Goal: Transaction & Acquisition: Purchase product/service

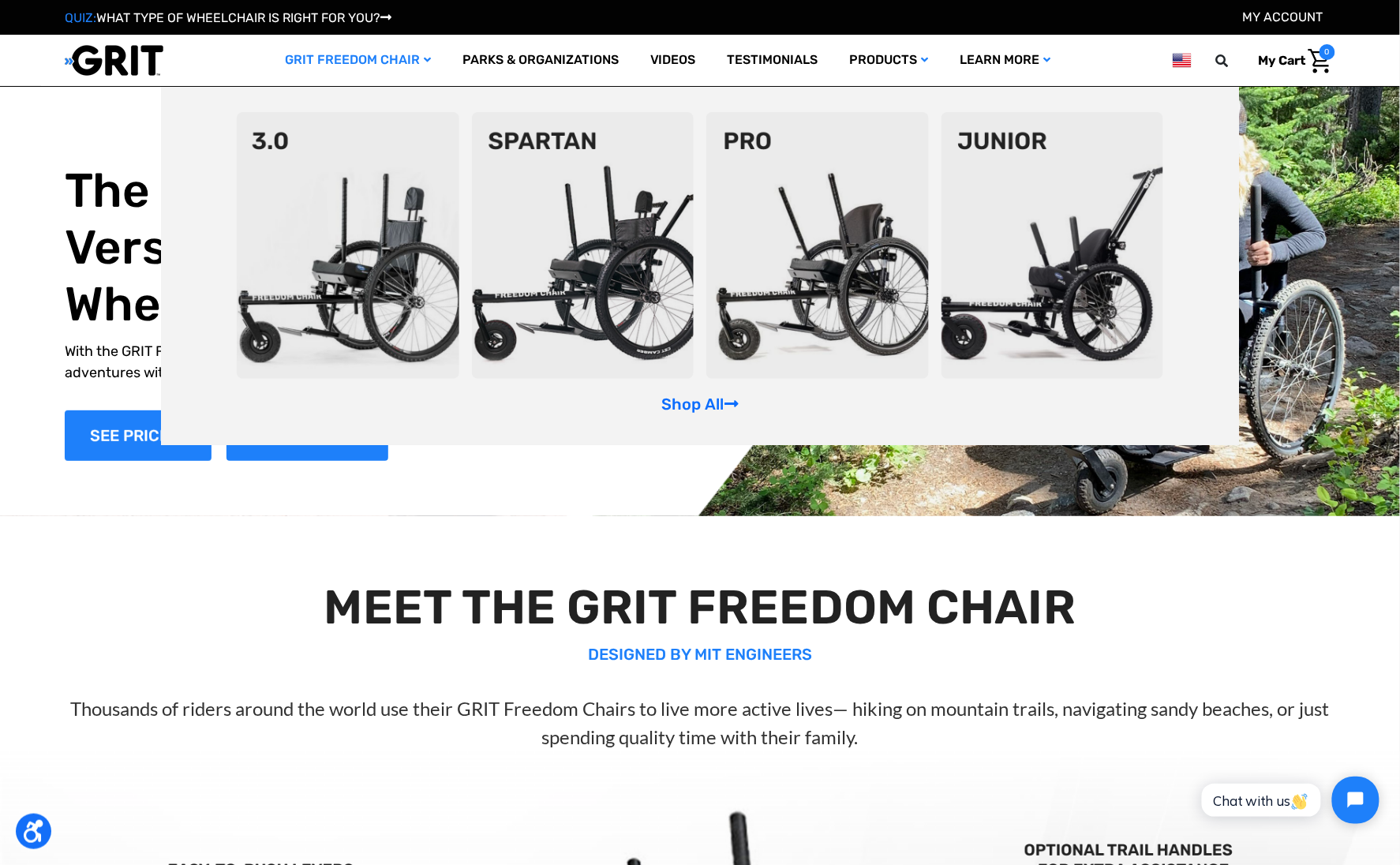
click at [358, 51] on link "GRIT Freedom Chair" at bounding box center [358, 60] width 177 height 51
click at [343, 59] on link "GRIT Freedom Chair" at bounding box center [358, 60] width 177 height 51
click at [689, 399] on link "Shop All" at bounding box center [700, 404] width 78 height 19
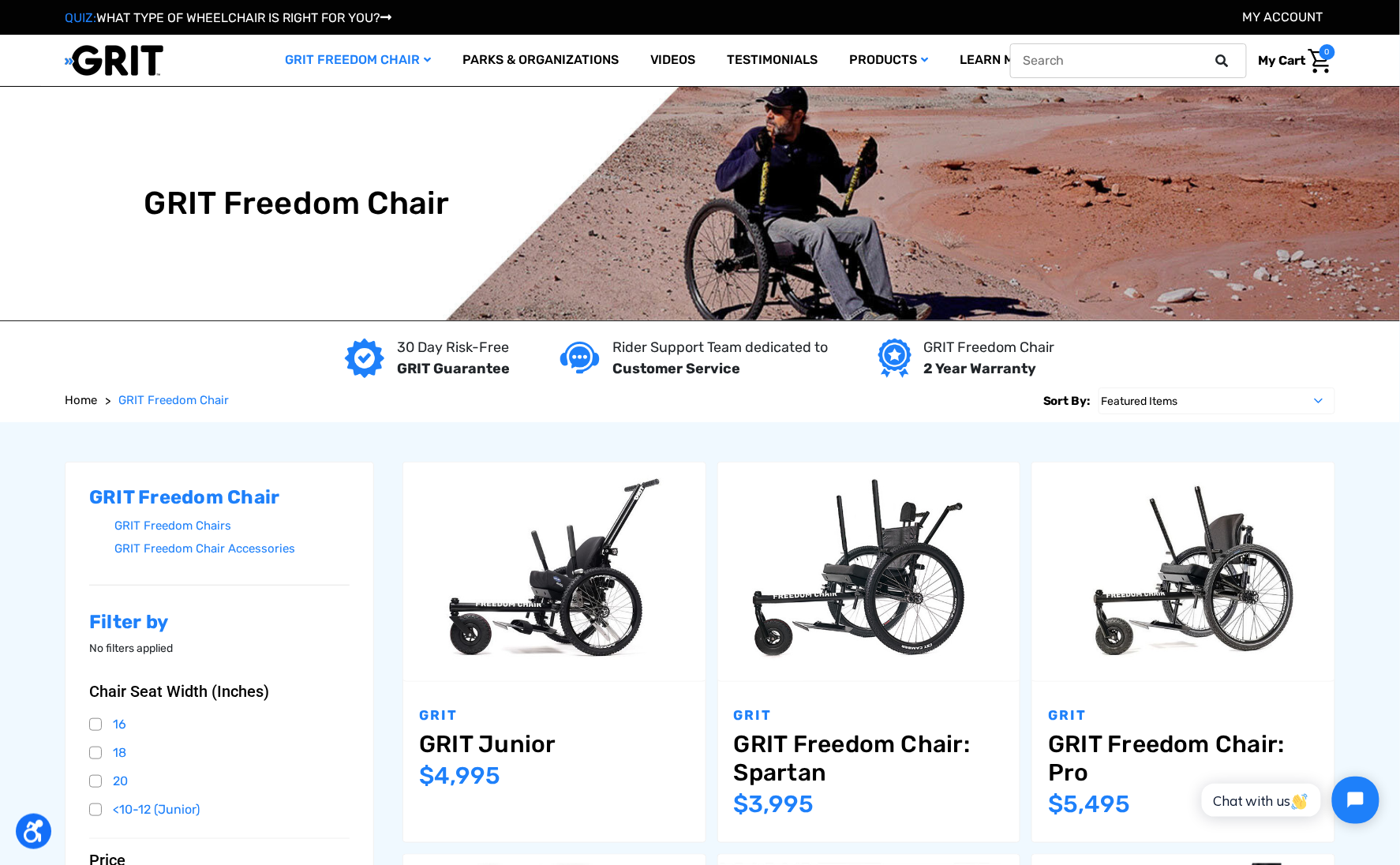
click at [1128, 52] on input "text" at bounding box center [1129, 61] width 237 height 35
paste input "Part - Snap Buttons - Seatback"
type input "Part - Snap Buttons - Seatback"
click at [1211, 53] on button at bounding box center [1226, 60] width 32 height 15
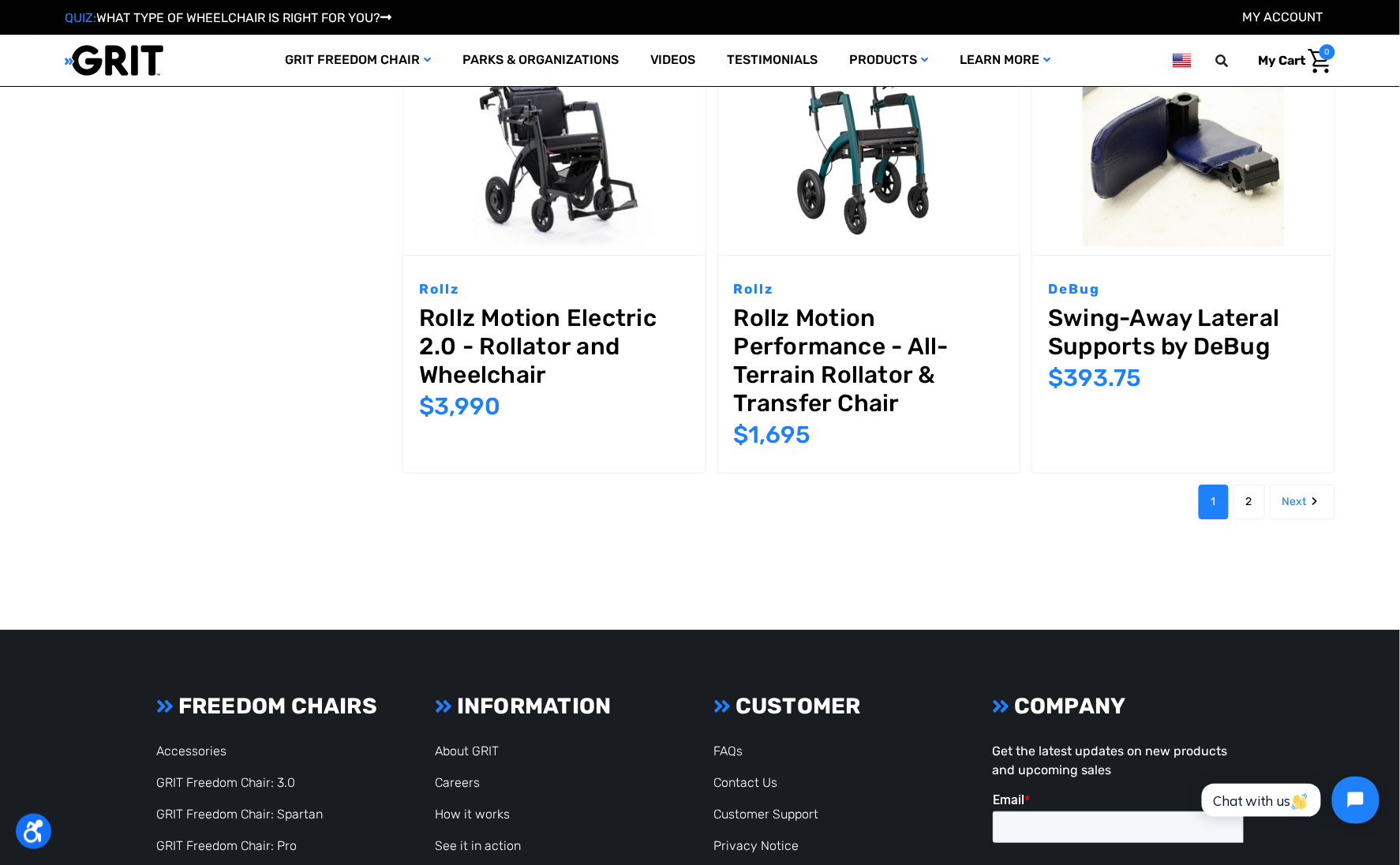
scroll to position [1801, 0]
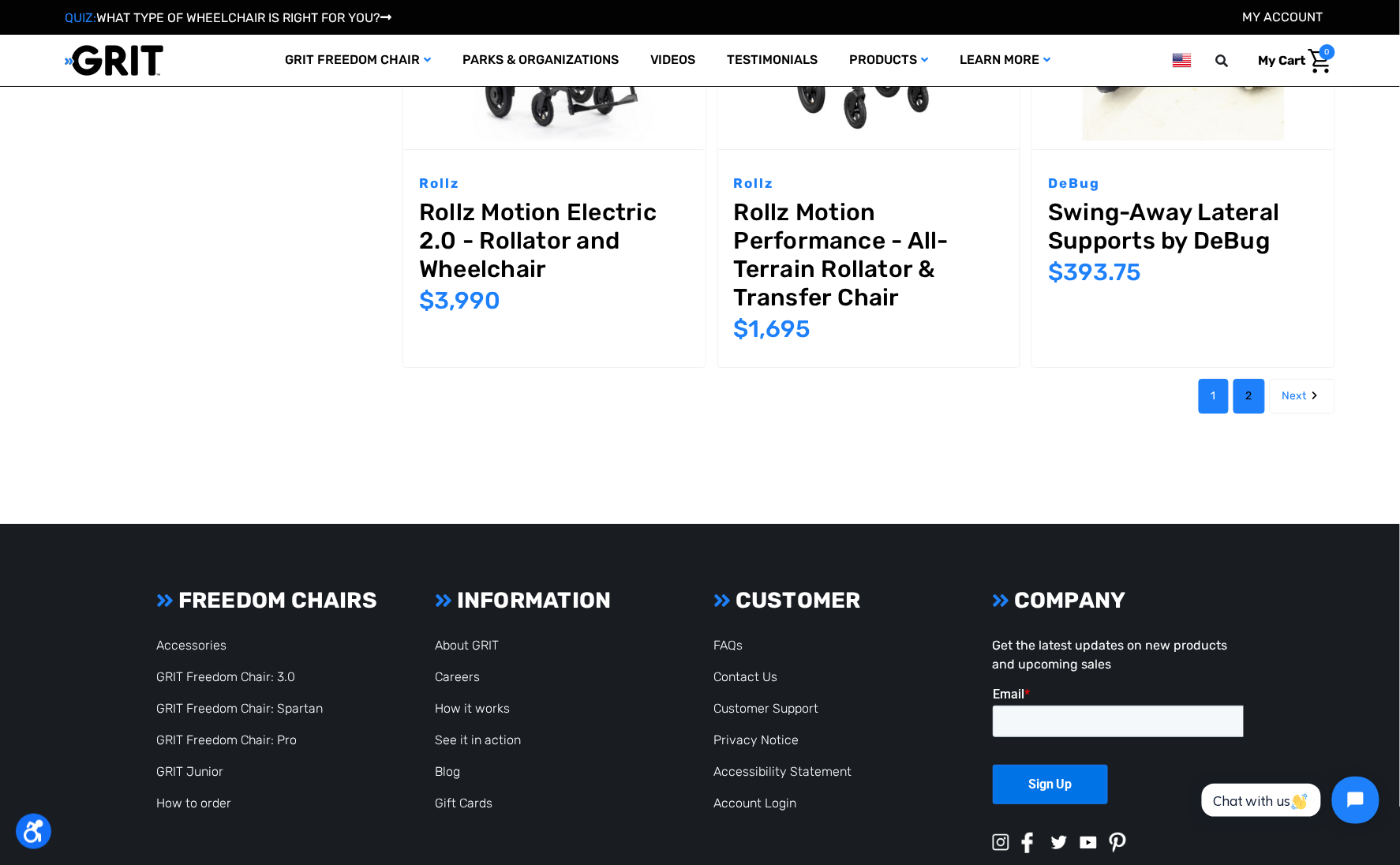
click at [1257, 379] on link "2" at bounding box center [1249, 397] width 32 height 35
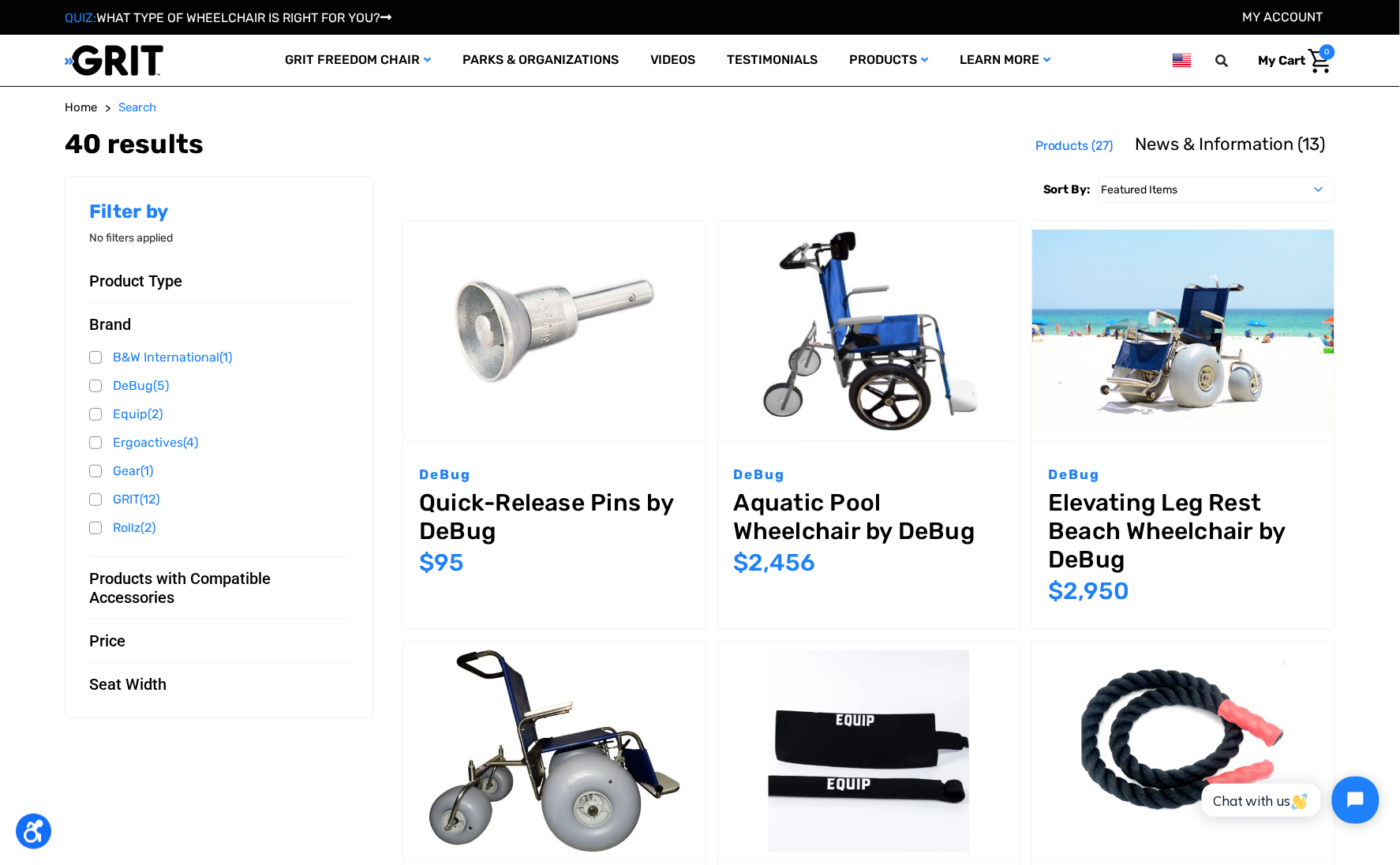
click at [1283, 23] on link "My Account" at bounding box center [1283, 16] width 80 height 15
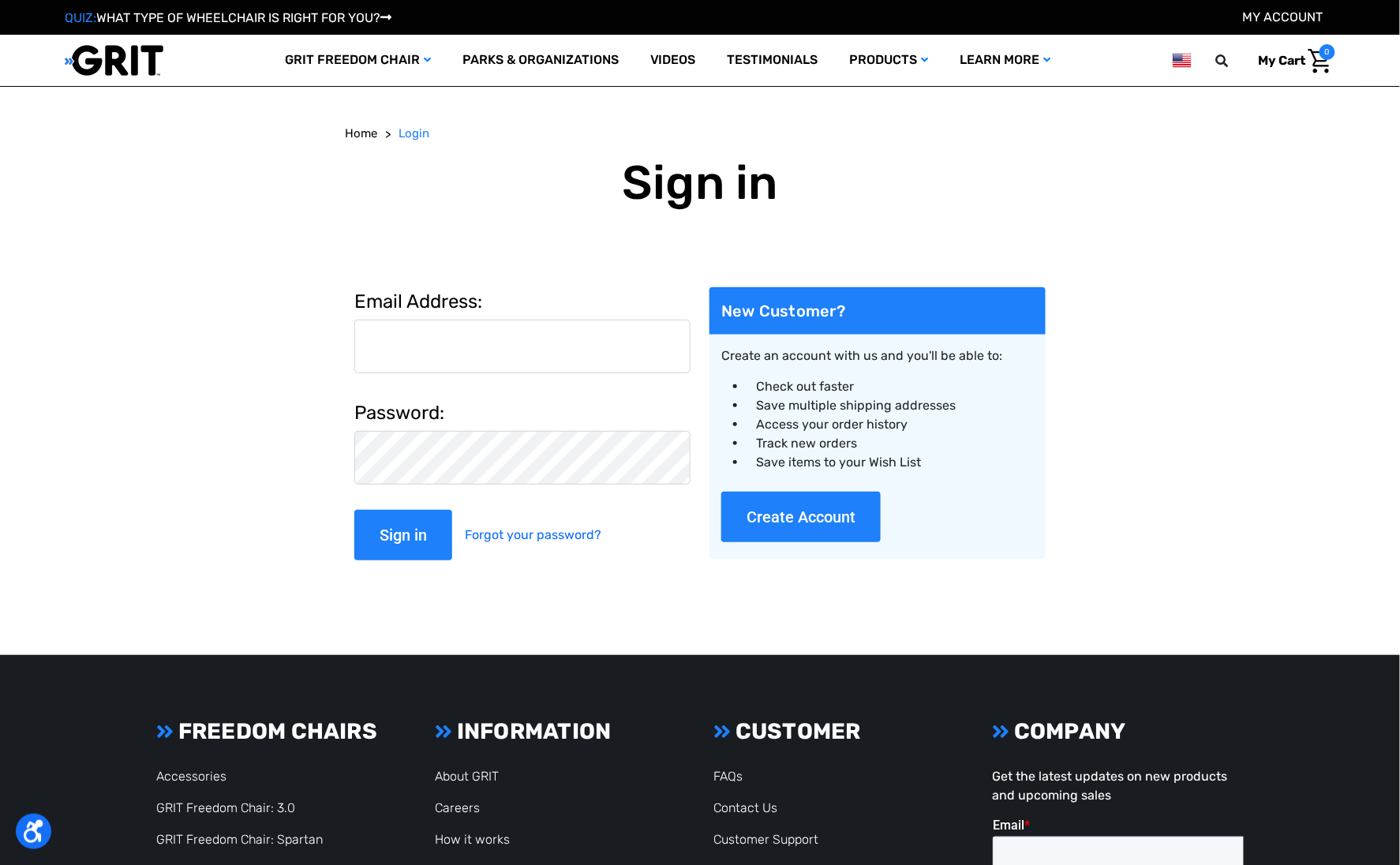
click at [451, 359] on input "Email Address:" at bounding box center [522, 346] width 336 height 53
type input "[PERSON_NAME][EMAIL_ADDRESS][DOMAIN_NAME]"
click at [384, 547] on input "Sign in" at bounding box center [402, 535] width 98 height 50
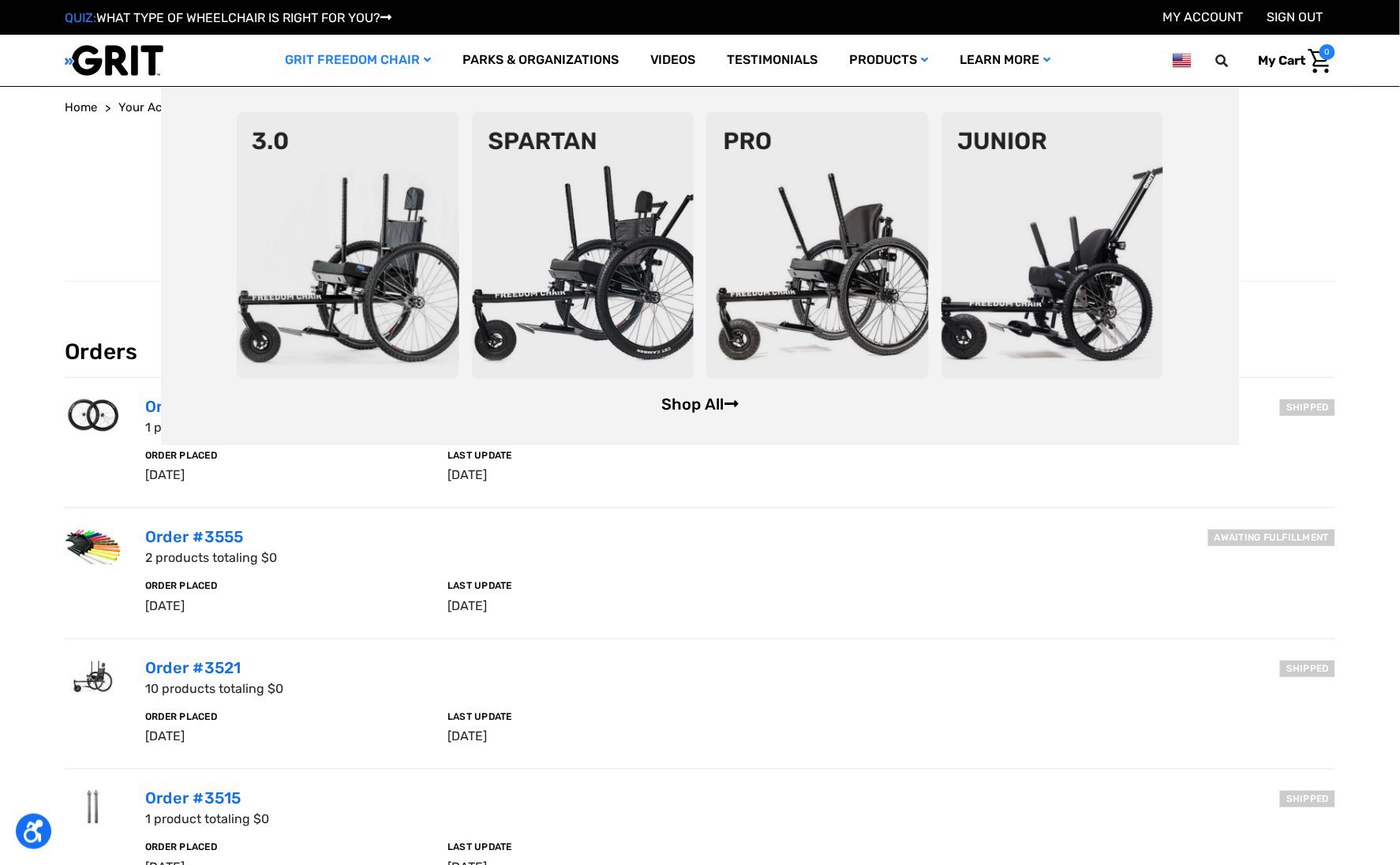
click at [711, 402] on link "Shop All" at bounding box center [700, 404] width 78 height 19
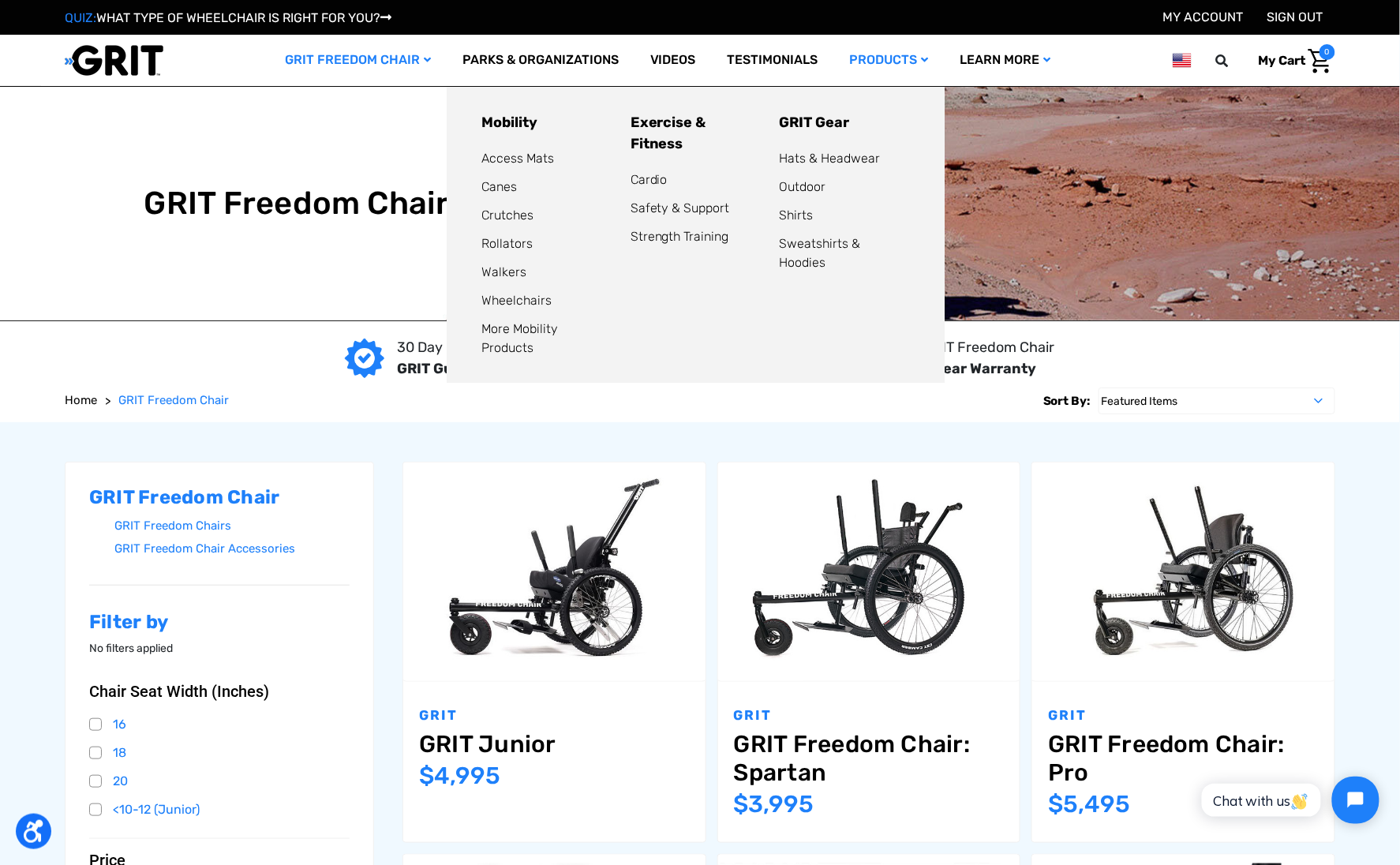
click at [878, 58] on link "Products" at bounding box center [889, 60] width 111 height 51
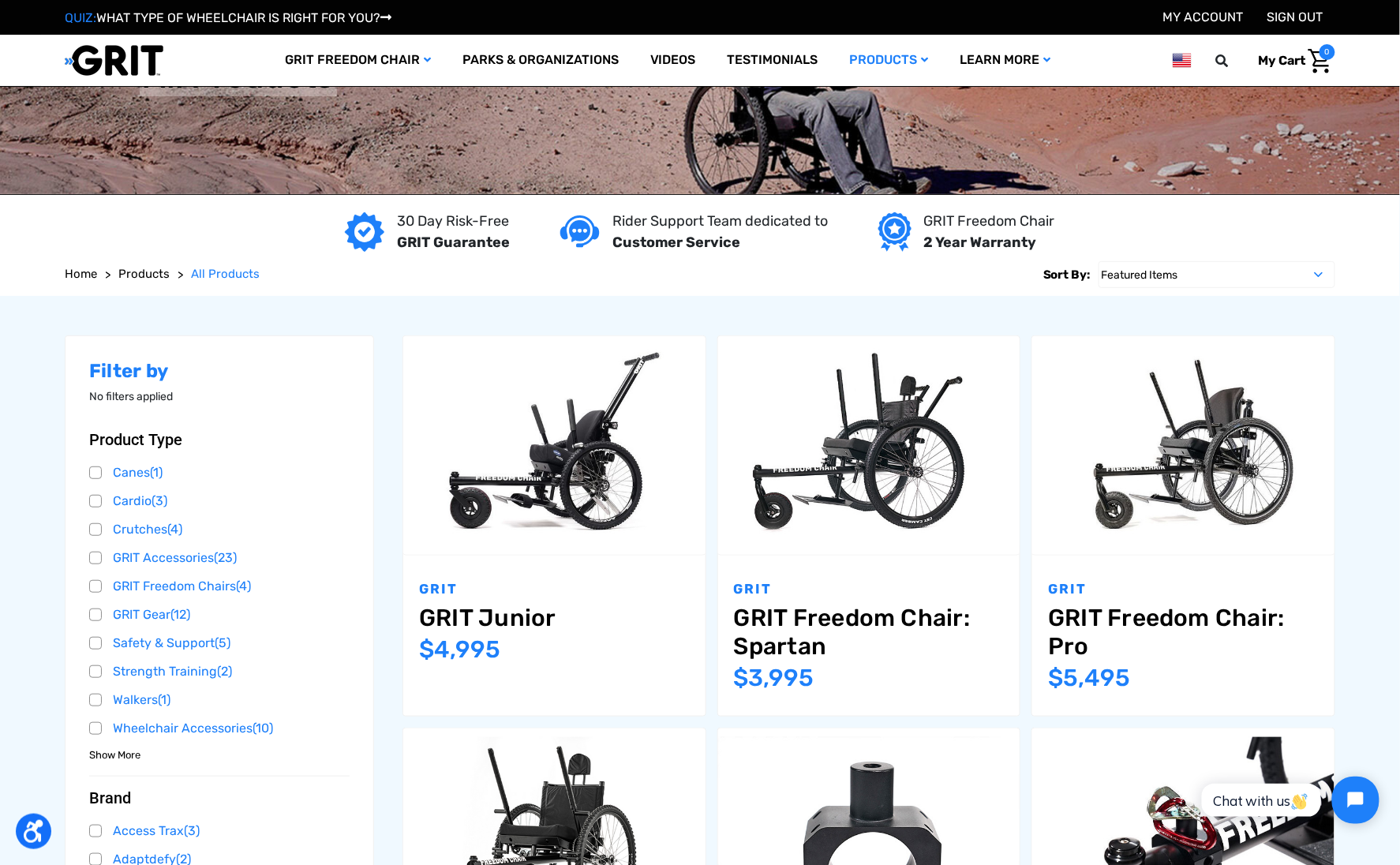
click at [136, 761] on span "Show More" at bounding box center [114, 755] width 51 height 16
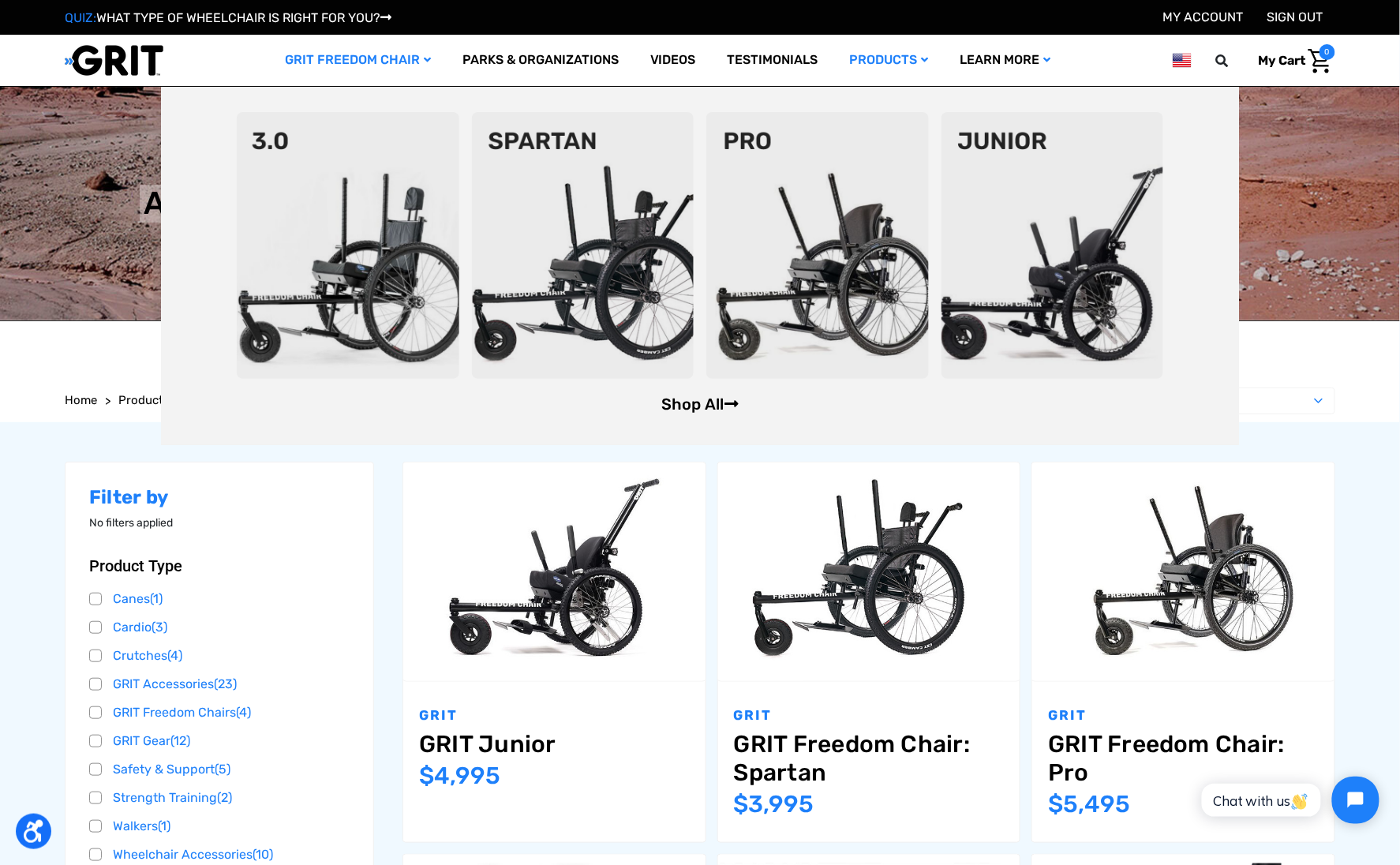
click at [685, 409] on link "Shop All" at bounding box center [700, 404] width 78 height 19
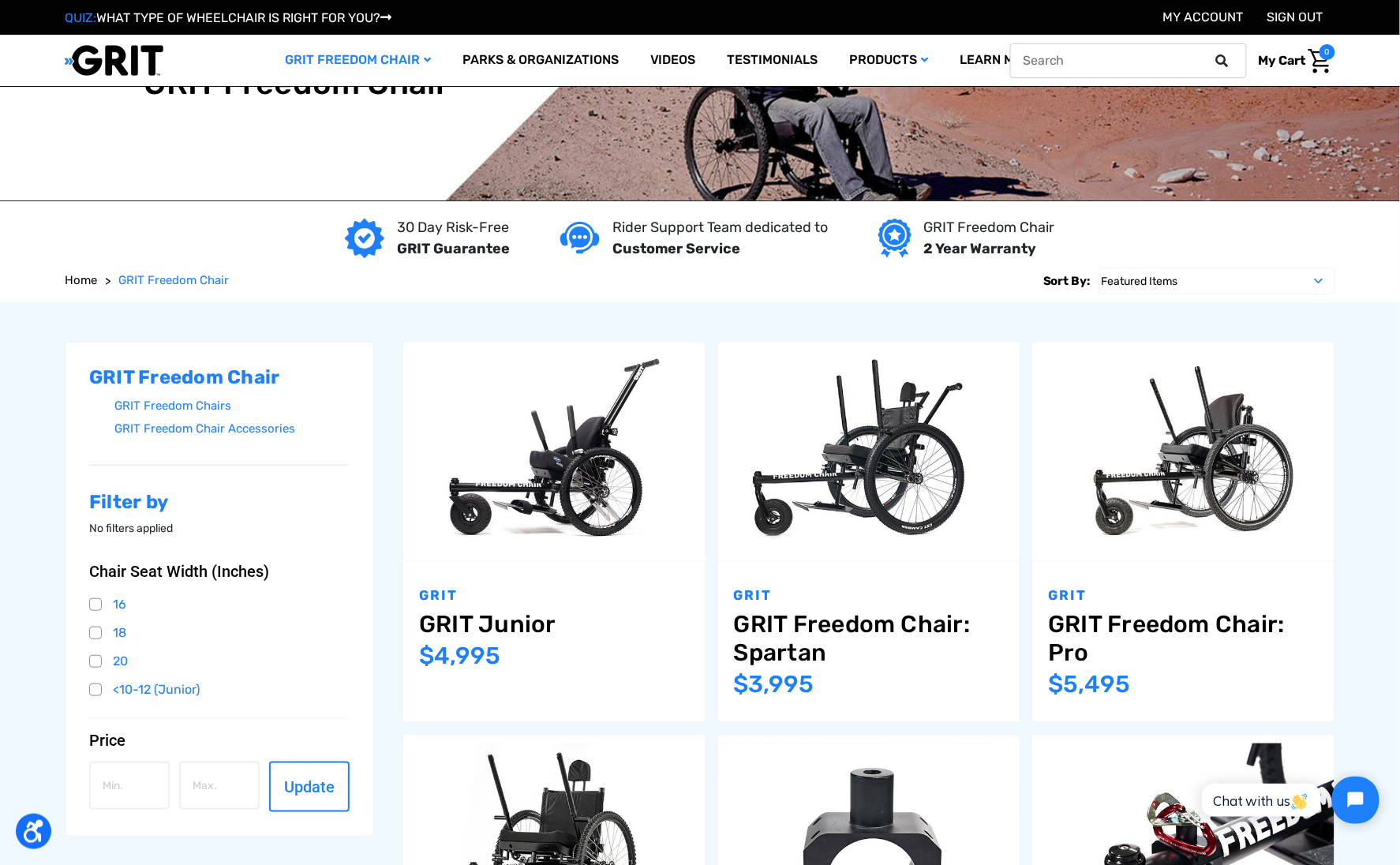
click at [1140, 68] on input "text" at bounding box center [1129, 61] width 237 height 35
paste input "Part - Snap Buttons - Seatback"
type input "Part - Snap Buttons - Seatback"
click at [1211, 53] on button at bounding box center [1226, 60] width 32 height 15
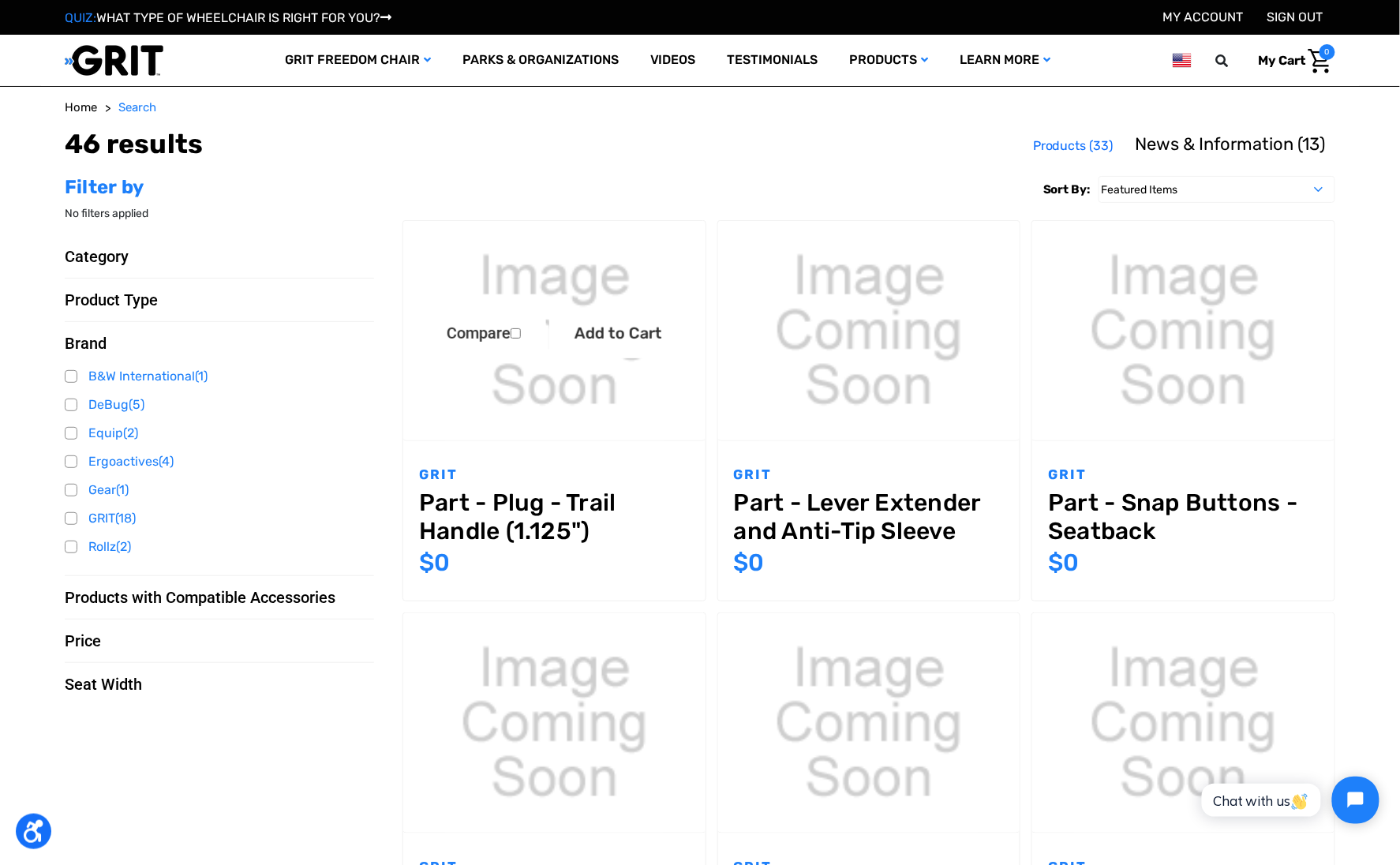
click at [510, 532] on link "Part - Plug - Trail Handle (1.125")" at bounding box center [554, 517] width 270 height 57
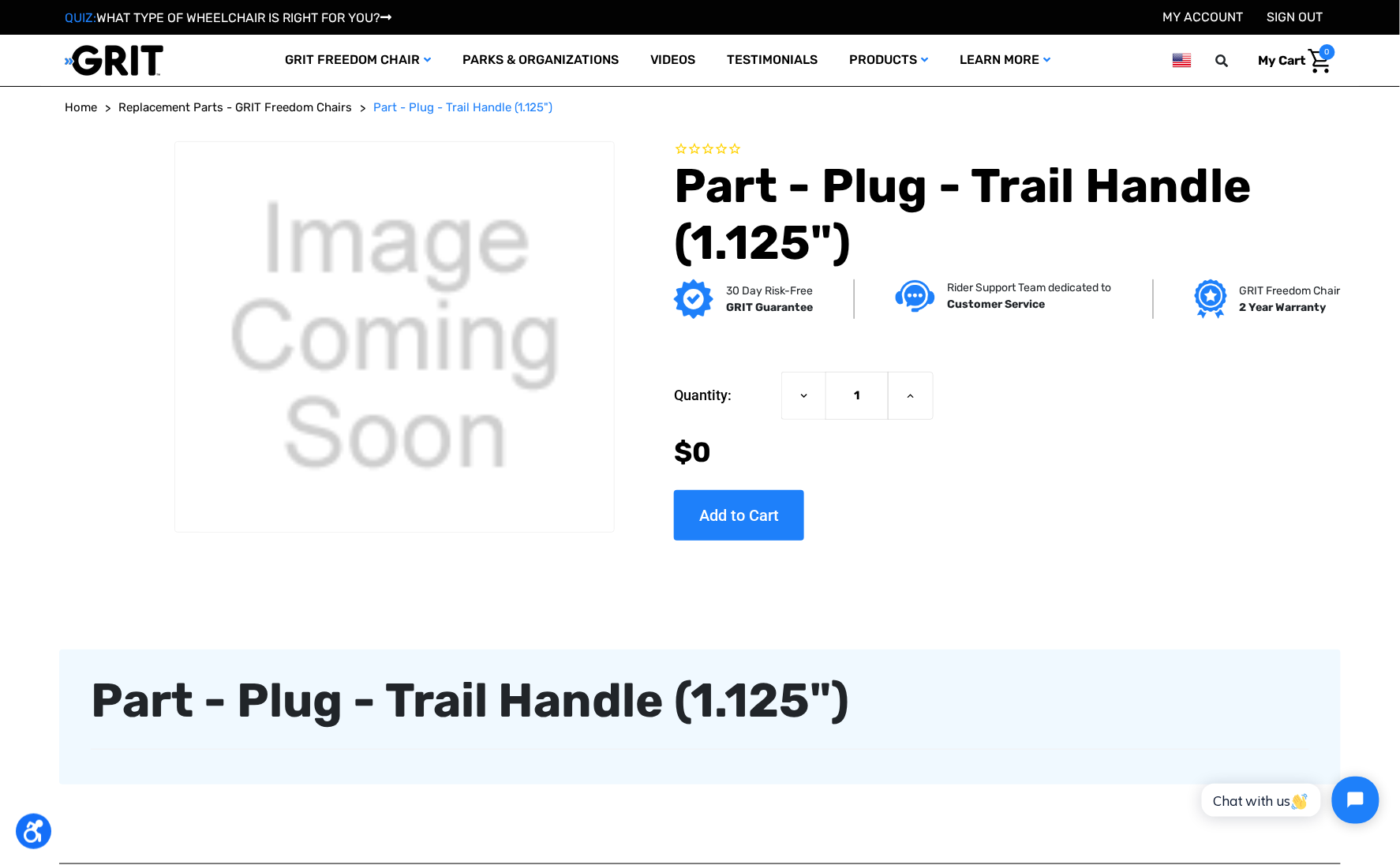
click at [87, 101] on span "Home" at bounding box center [80, 107] width 32 height 15
click at [169, 105] on span "Replacement Parts - GRIT Freedom Chairs" at bounding box center [235, 107] width 234 height 15
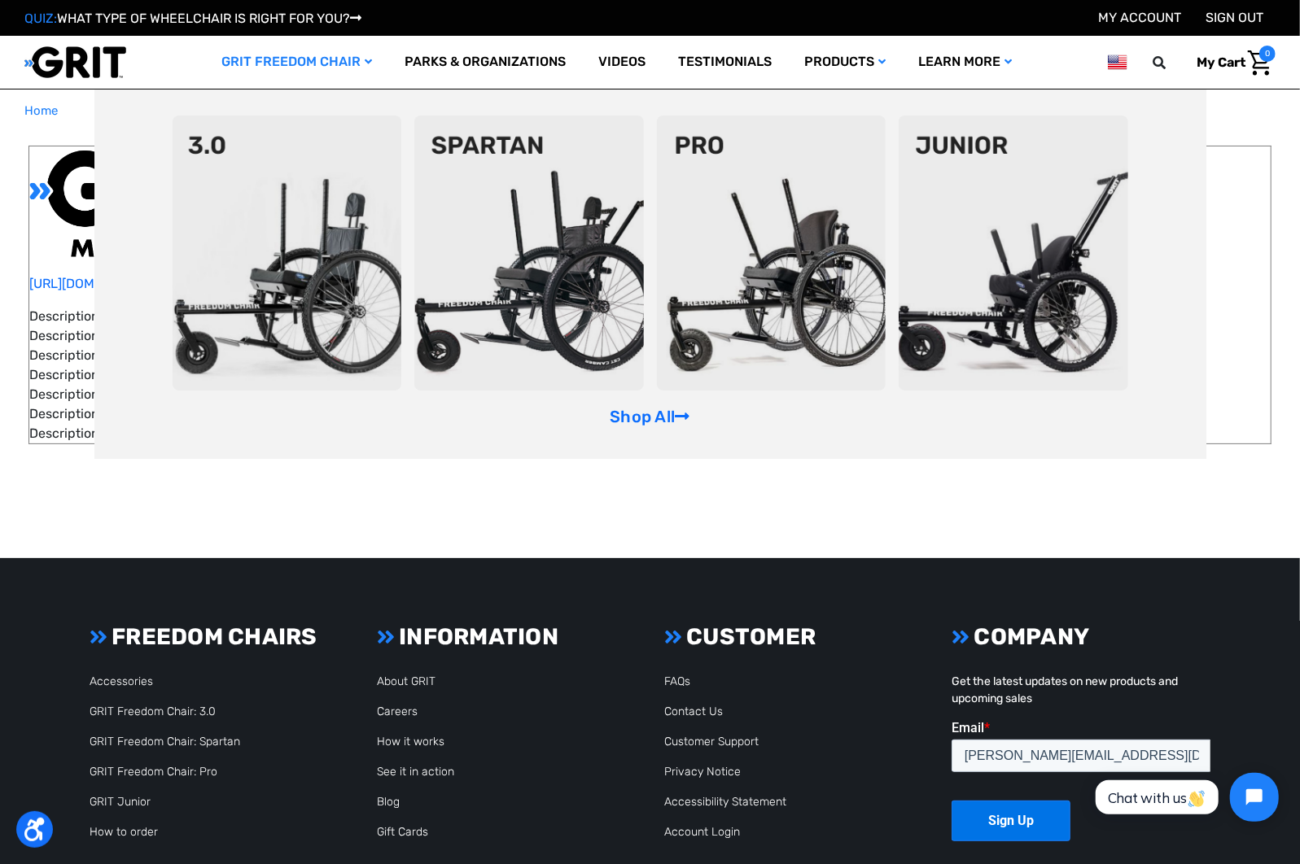
click at [286, 66] on link "GRIT Freedom Chair" at bounding box center [296, 62] width 183 height 53
click at [669, 418] on link "Shop All" at bounding box center [650, 417] width 80 height 20
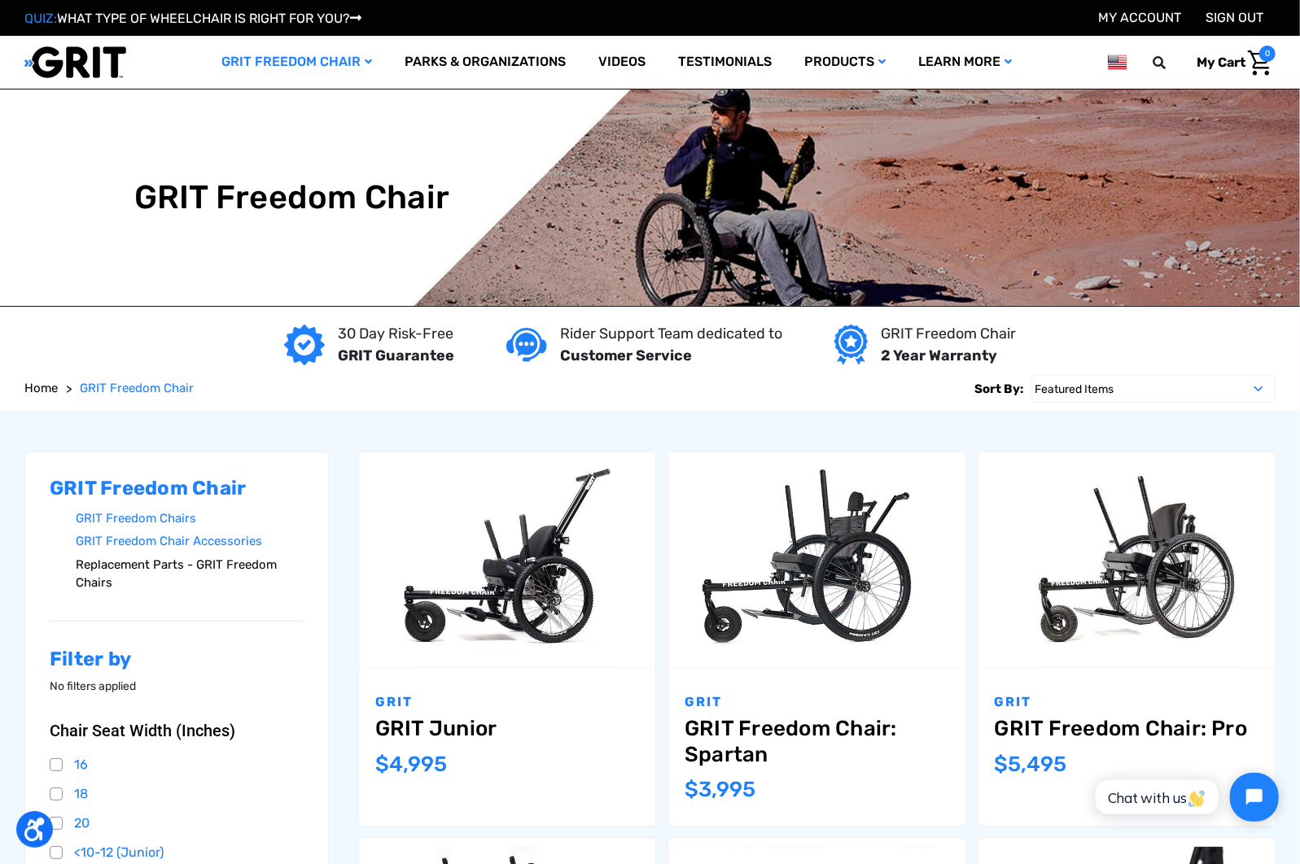
click at [256, 573] on link "Replacement Parts - GRIT Freedom Chairs" at bounding box center [190, 574] width 228 height 42
click at [1225, 21] on link "SIGN OUT" at bounding box center [1234, 17] width 58 height 15
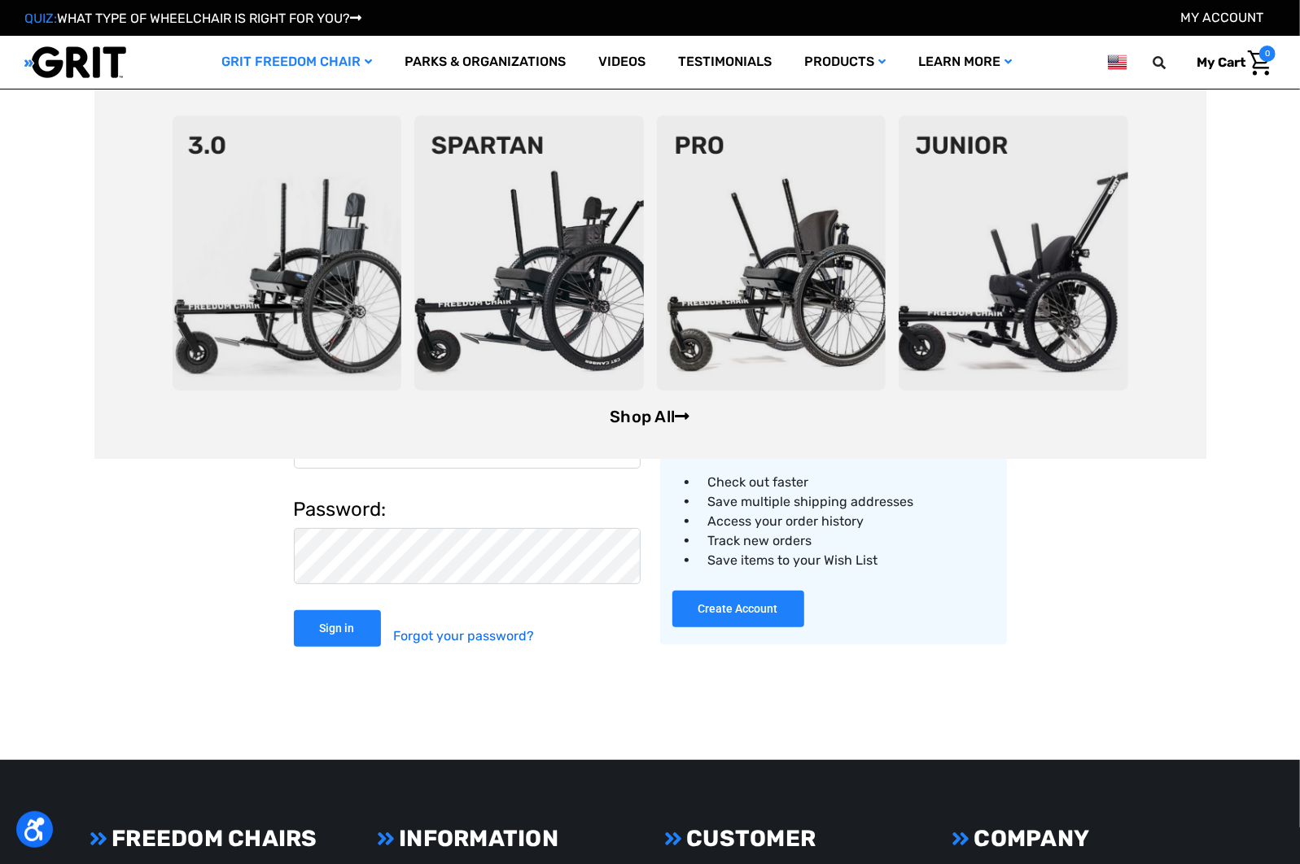
click at [616, 410] on link "Shop All" at bounding box center [650, 417] width 80 height 20
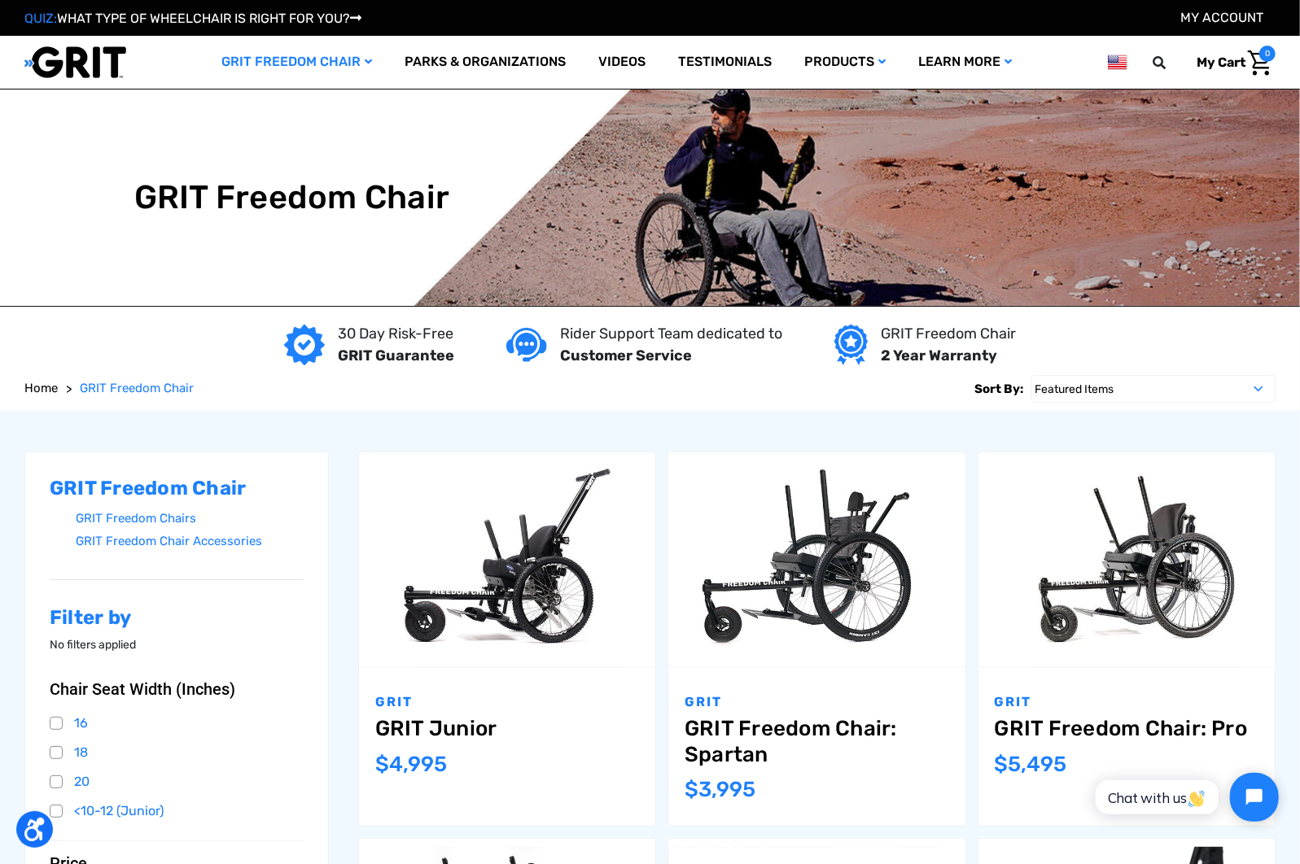
click at [1226, 19] on link "My Account" at bounding box center [1221, 17] width 83 height 15
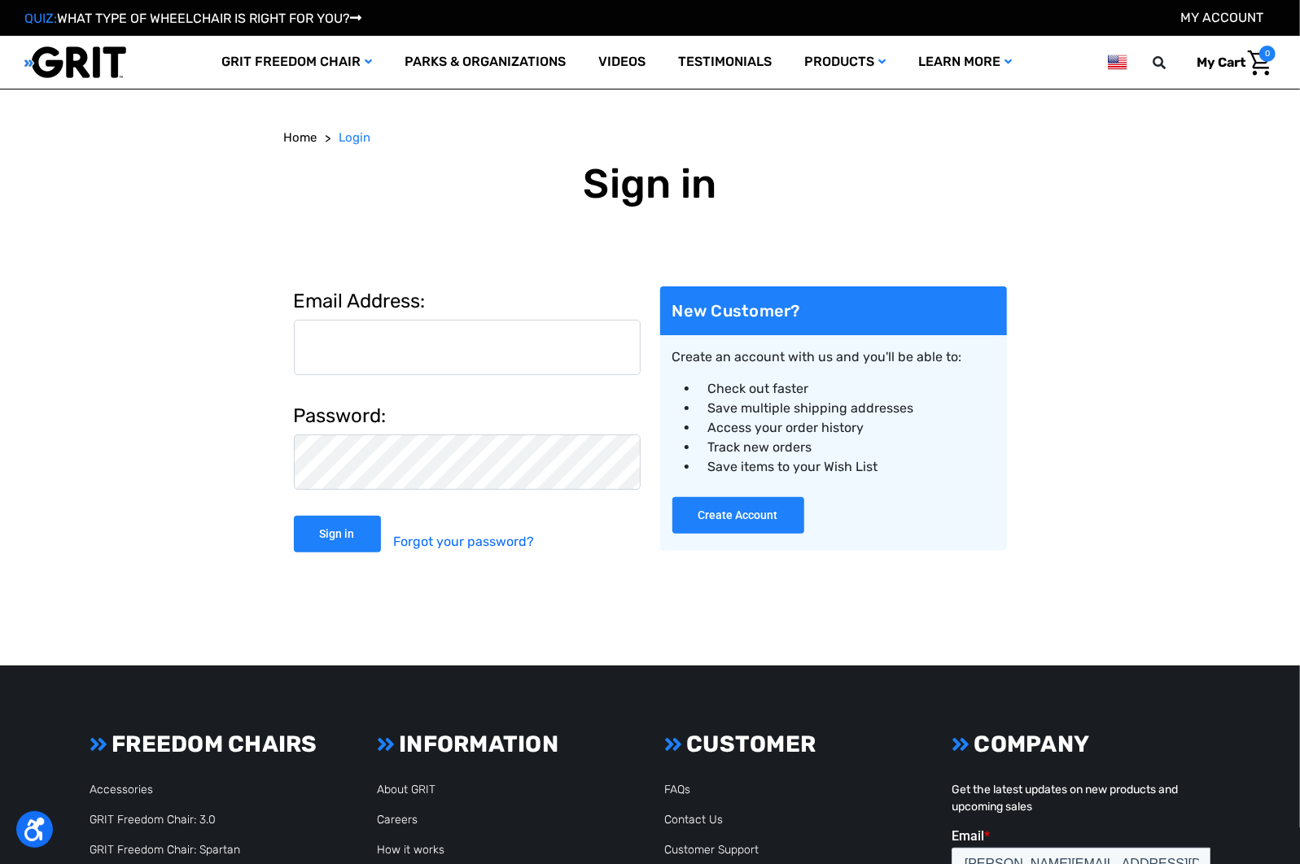
click at [450, 348] on input "Email Address:" at bounding box center [467, 347] width 347 height 55
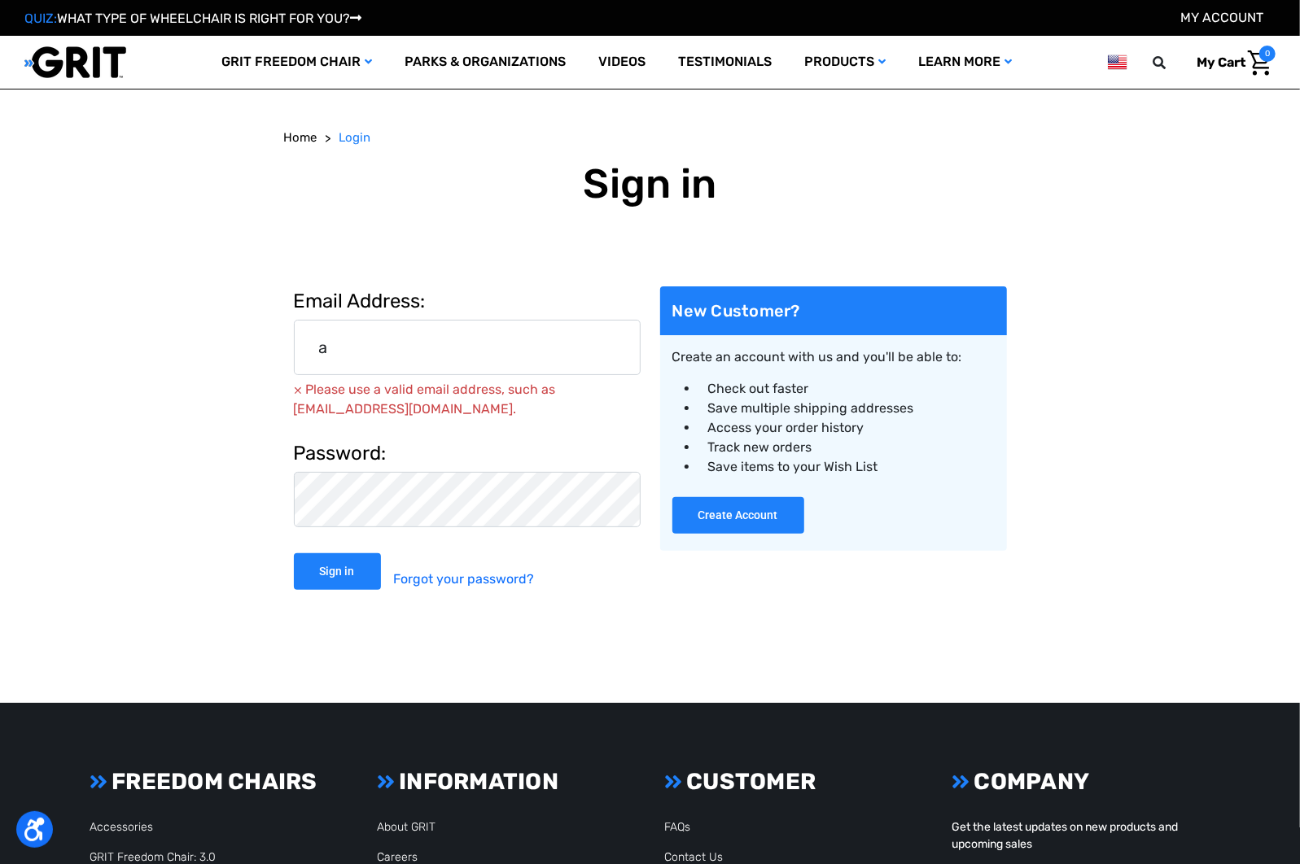
type input "[PERSON_NAME][EMAIL_ADDRESS][DOMAIN_NAME]"
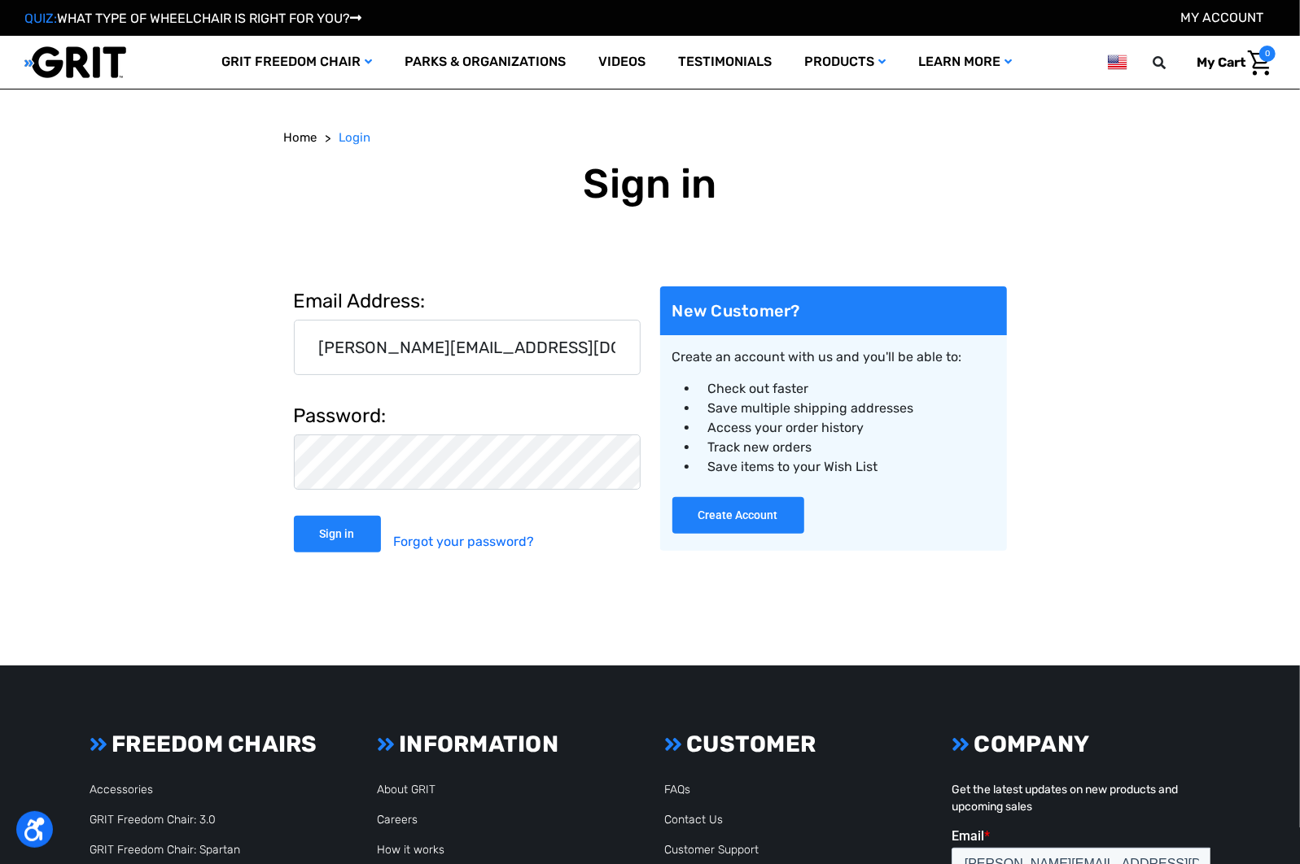
click at [294, 516] on input "Sign in" at bounding box center [337, 534] width 87 height 37
click at [348, 527] on input "Sign in" at bounding box center [337, 534] width 87 height 37
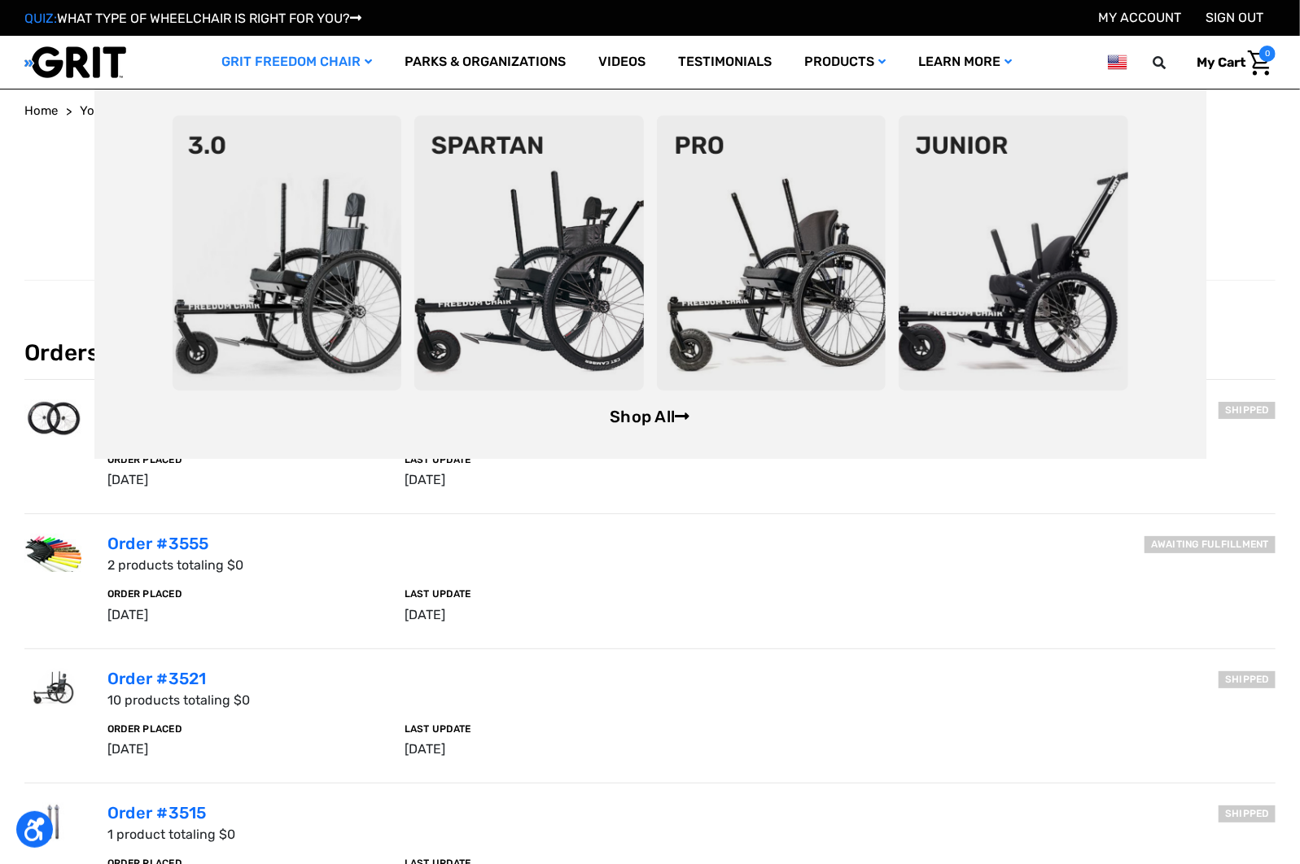
click at [647, 419] on link "Shop All" at bounding box center [650, 417] width 80 height 20
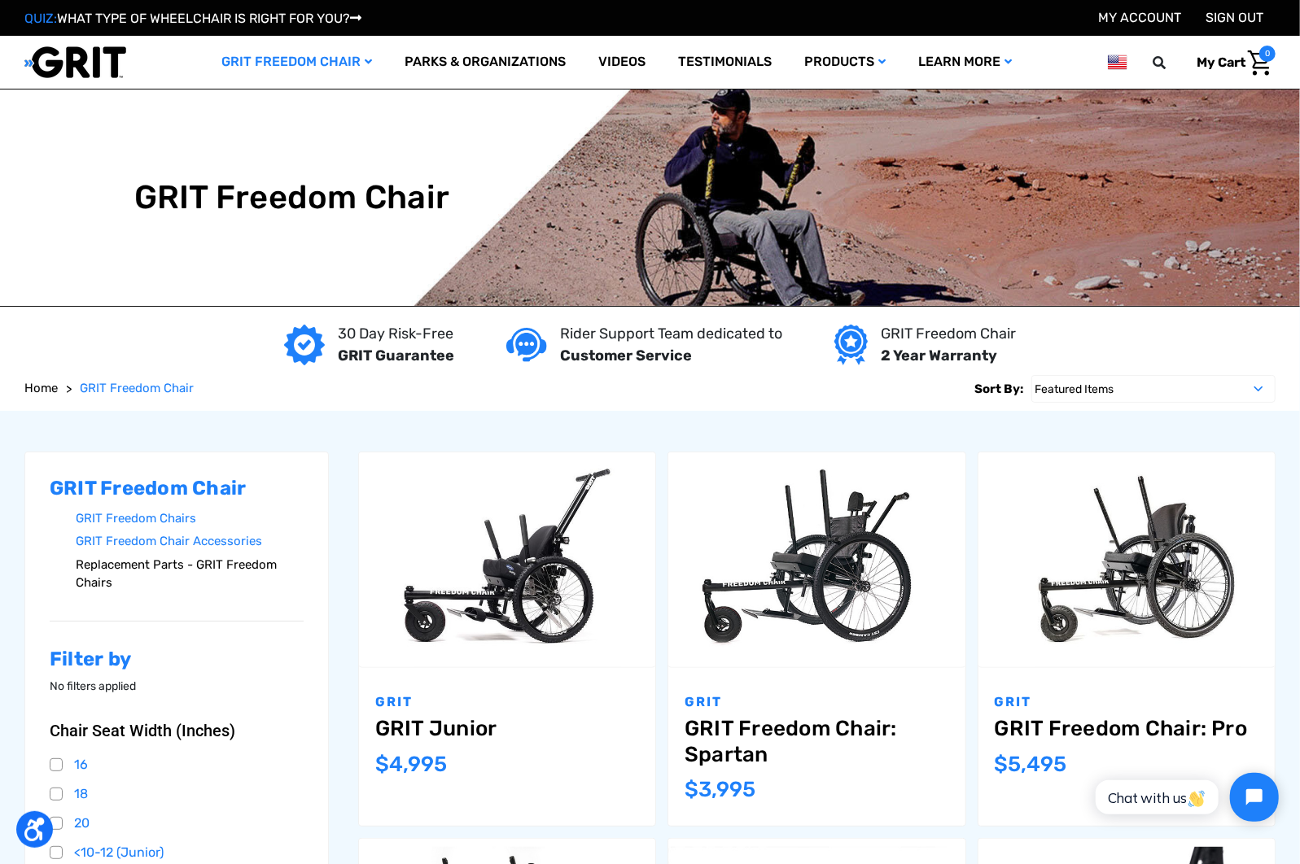
click at [232, 570] on link "Replacement Parts - GRIT Freedom Chairs" at bounding box center [190, 574] width 228 height 42
